Goal: Navigation & Orientation: Find specific page/section

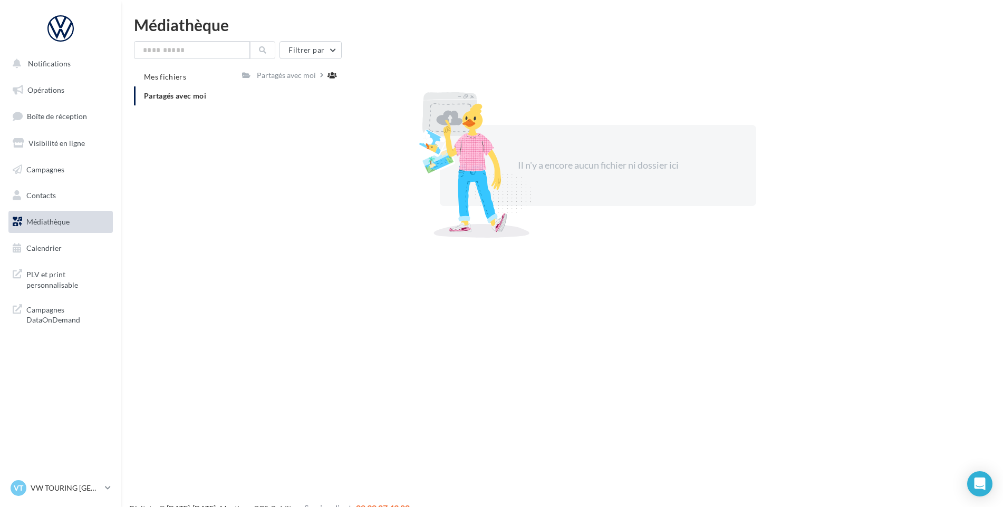
click at [169, 88] on li "Partagés avec moi" at bounding box center [184, 95] width 100 height 19
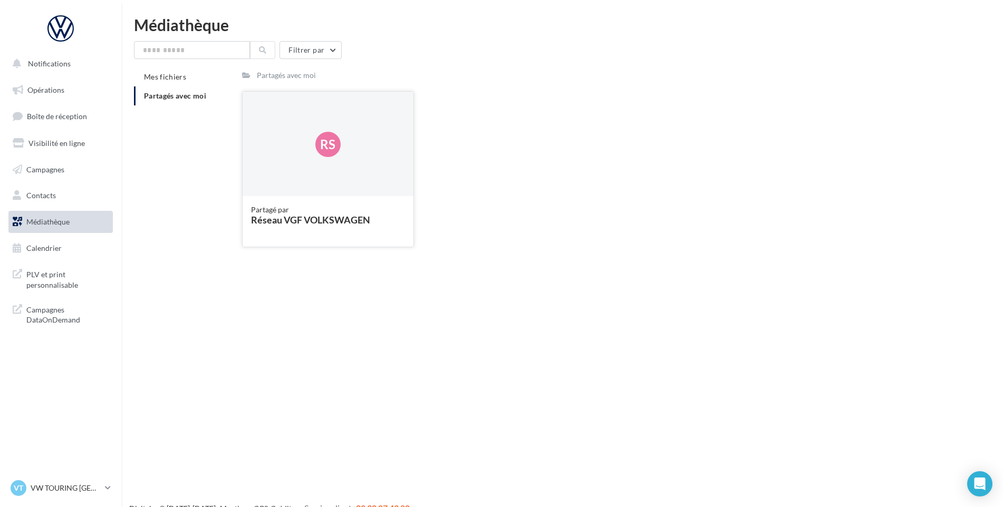
click at [301, 222] on div "Réseau VGF VOLKSWAGEN" at bounding box center [328, 219] width 154 height 9
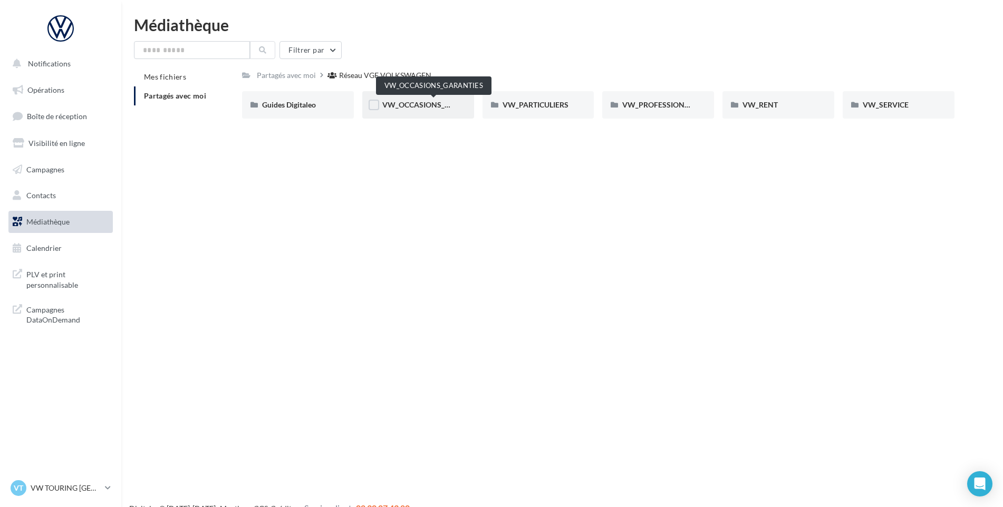
click at [422, 109] on span "VW_OCCASIONS_GARANTIES" at bounding box center [433, 104] width 103 height 9
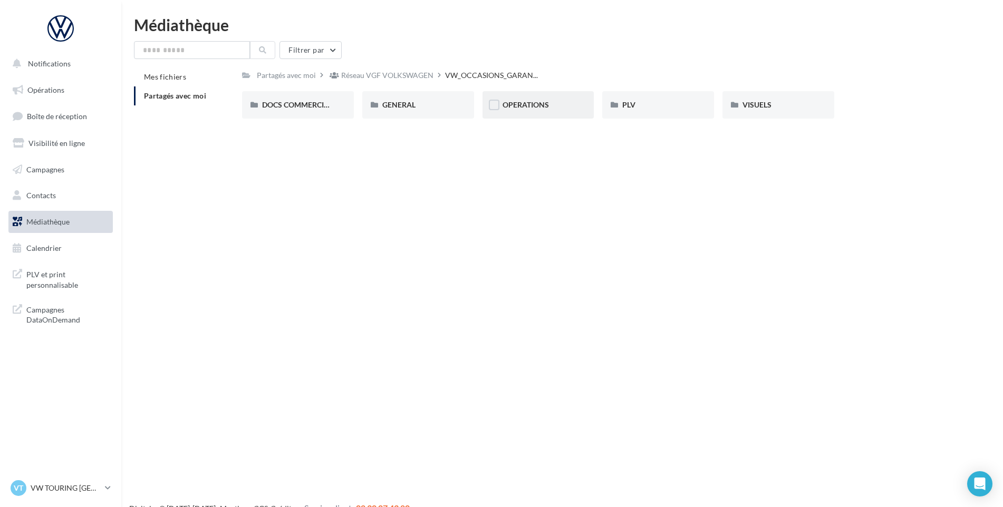
click at [538, 95] on div "OPERATIONS" at bounding box center [538, 104] width 112 height 27
click at [56, 66] on span "Notifications" at bounding box center [49, 63] width 43 height 9
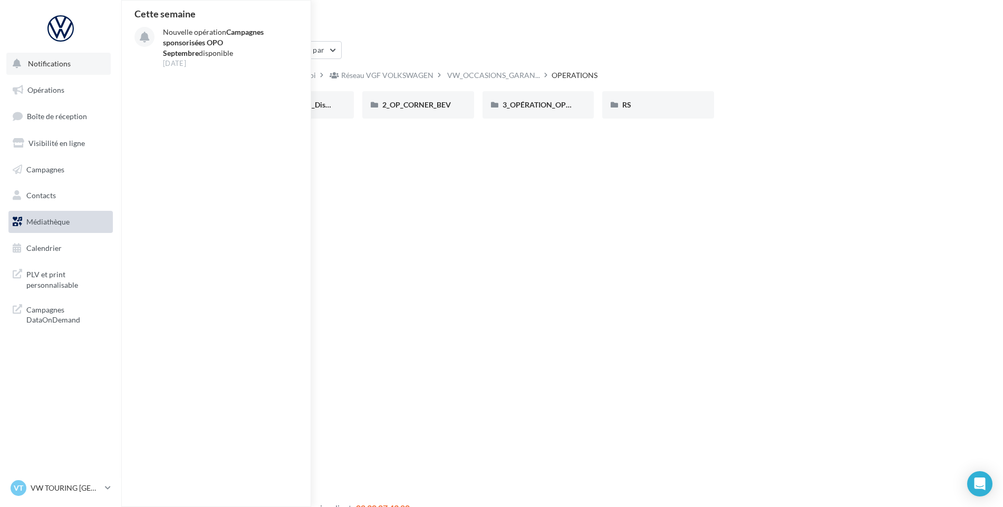
click at [59, 66] on span "Notifications" at bounding box center [49, 63] width 43 height 9
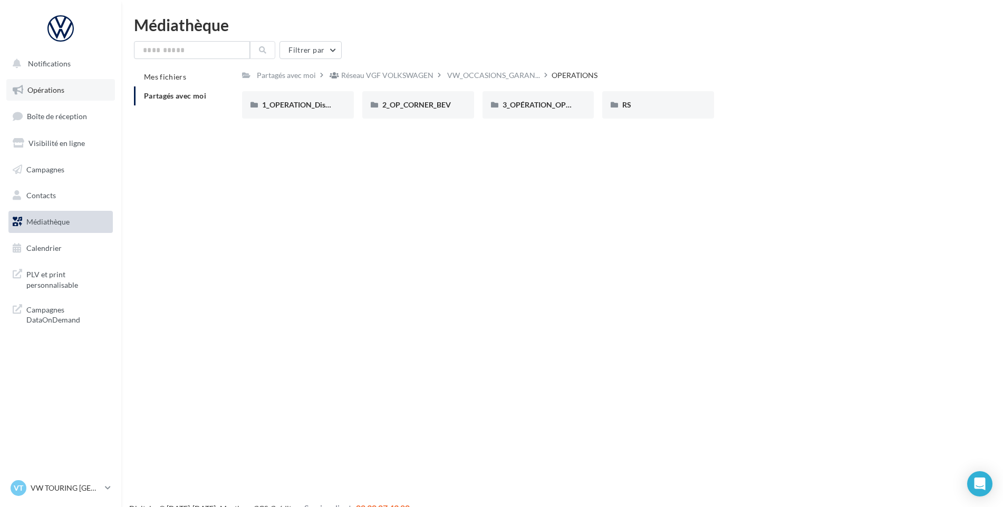
click at [57, 93] on span "Opérations" at bounding box center [45, 89] width 37 height 9
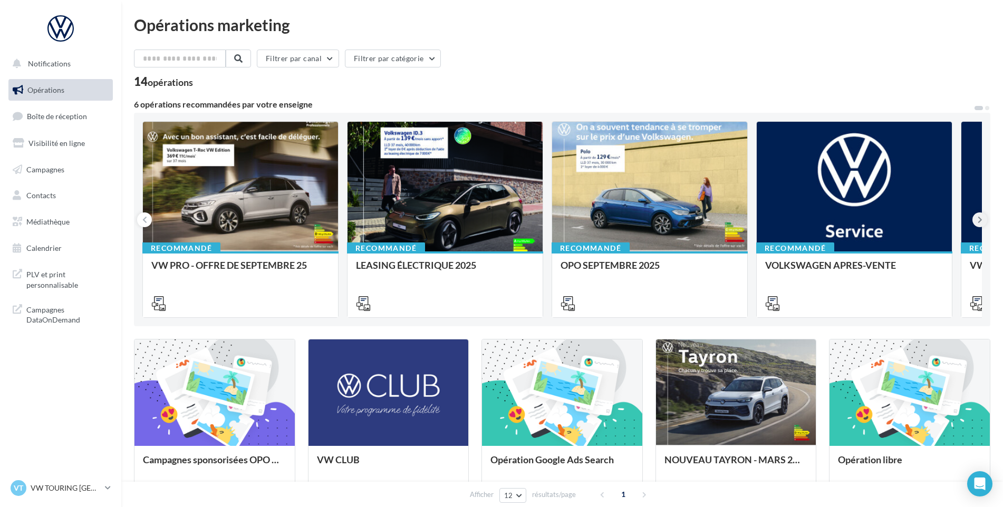
click at [980, 216] on icon at bounding box center [979, 220] width 5 height 11
